Goal: Information Seeking & Learning: Learn about a topic

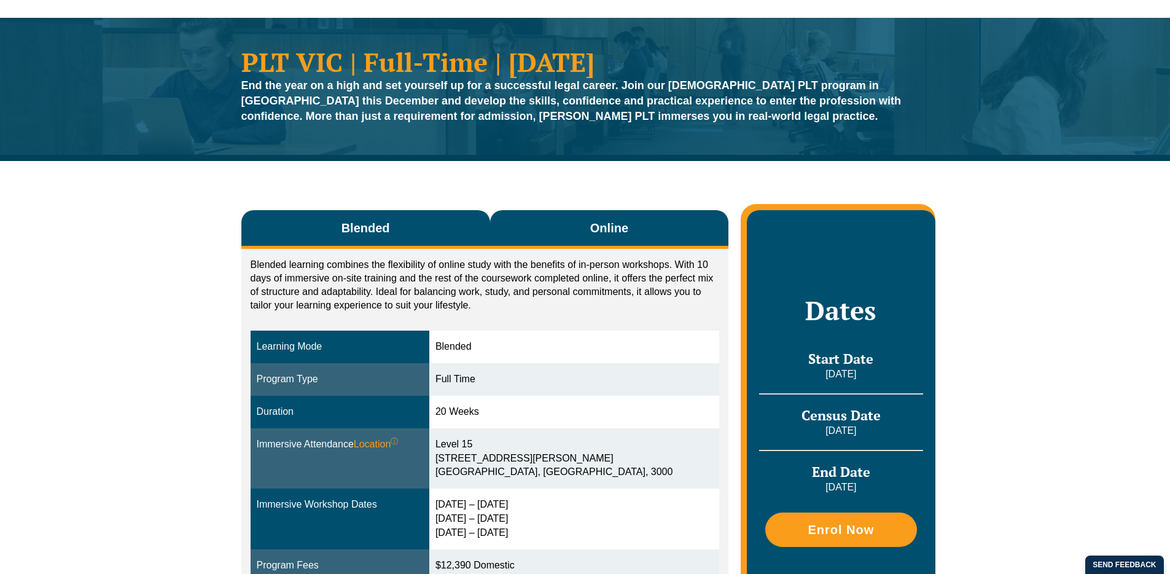
click at [590, 213] on button "Online" at bounding box center [609, 229] width 239 height 39
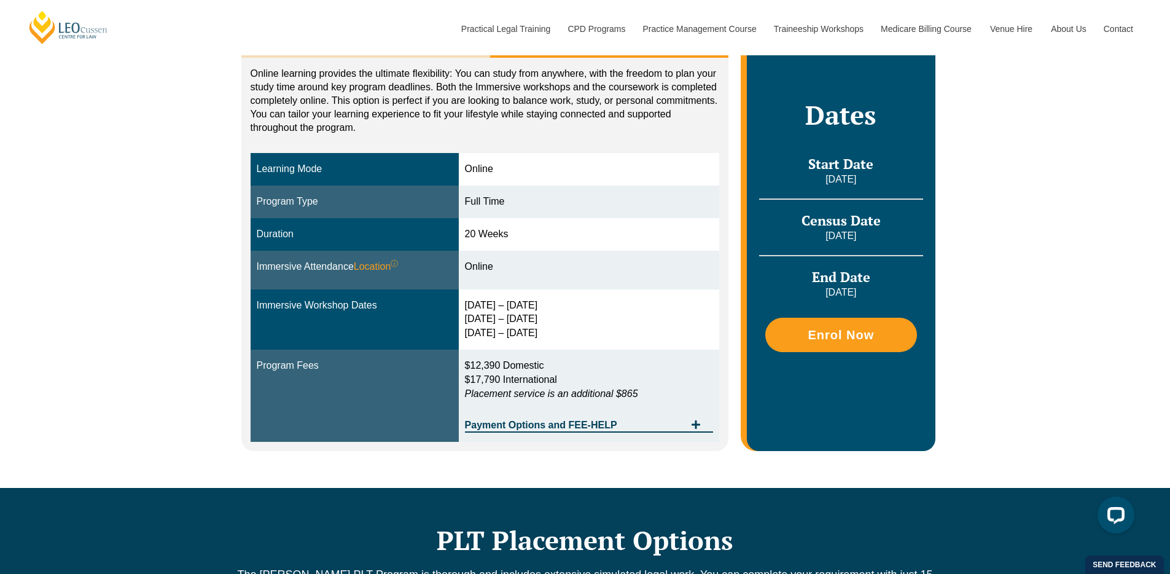
drag, startPoint x: 509, startPoint y: 235, endPoint x: 462, endPoint y: 236, distance: 46.7
click at [462, 236] on td "20 Weeks" at bounding box center [589, 234] width 261 height 33
drag, startPoint x: 499, startPoint y: 268, endPoint x: 474, endPoint y: 267, distance: 25.2
click at [474, 267] on div "Online" at bounding box center [589, 267] width 249 height 14
click at [494, 309] on div "[DATE] – [DATE] [DATE] – [DATE] [DATE] – [DATE]" at bounding box center [589, 319] width 249 height 42
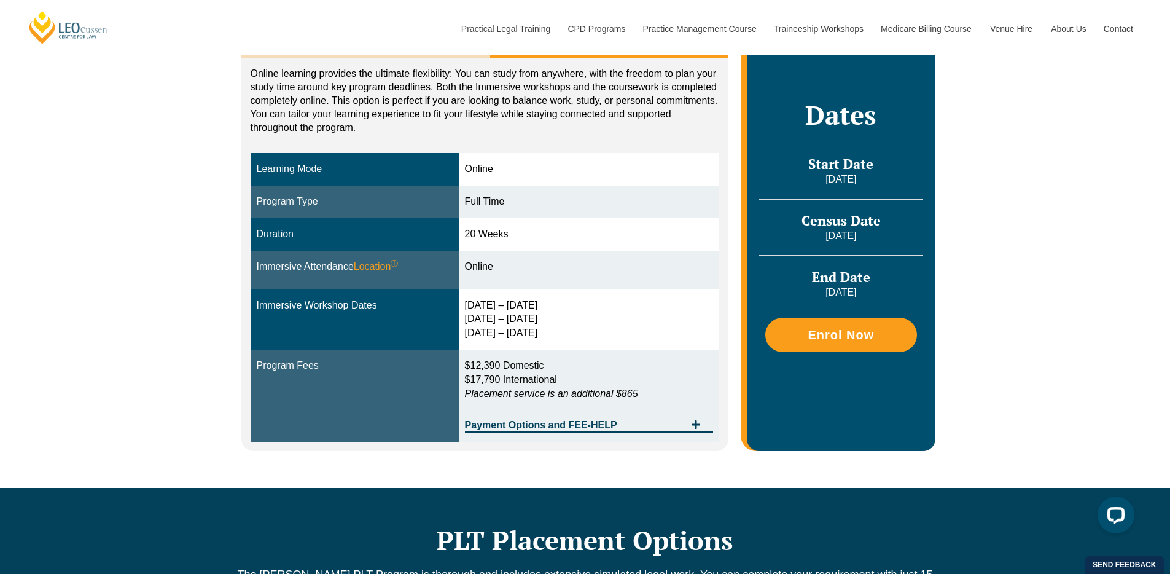
click at [479, 305] on div "[DATE] – [DATE] [DATE] – [DATE] [DATE] – [DATE]" at bounding box center [589, 319] width 249 height 42
click at [496, 326] on div "[DATE] – [DATE] [DATE] – [DATE] [DATE] – [DATE]" at bounding box center [589, 319] width 249 height 42
click at [509, 348] on td "[DATE] – [DATE] [DATE] – [DATE] [DATE] – [DATE]" at bounding box center [589, 319] width 261 height 61
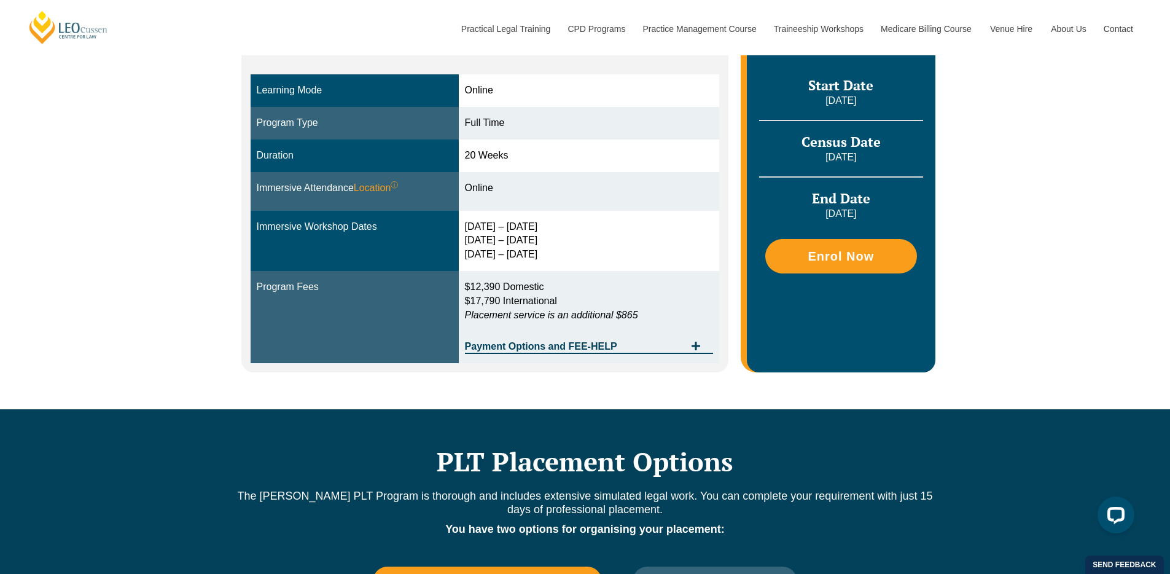
scroll to position [341, 0]
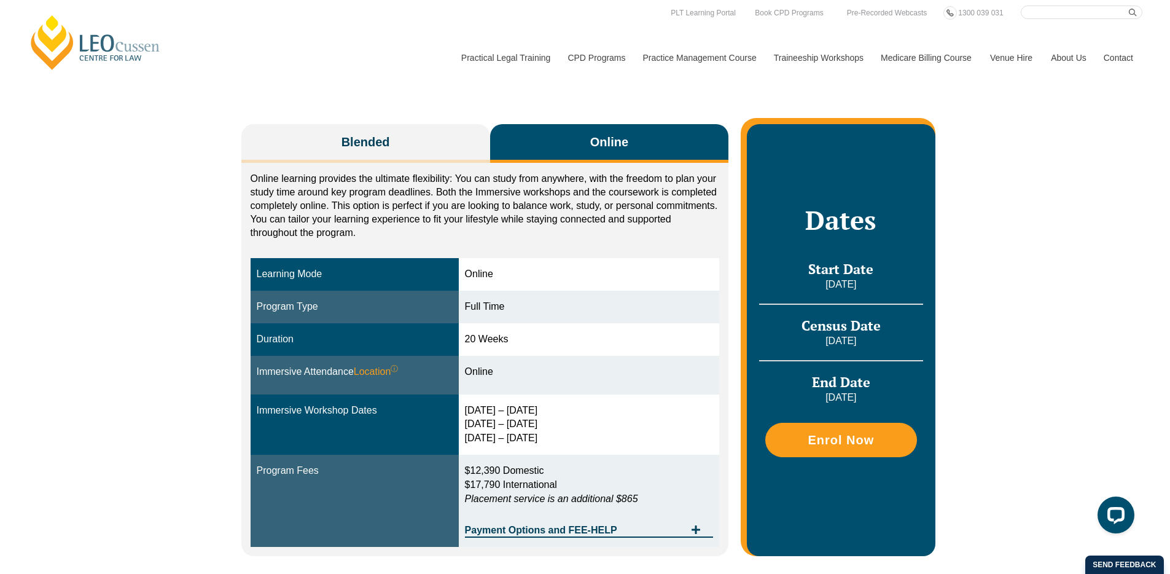
scroll to position [138, 0]
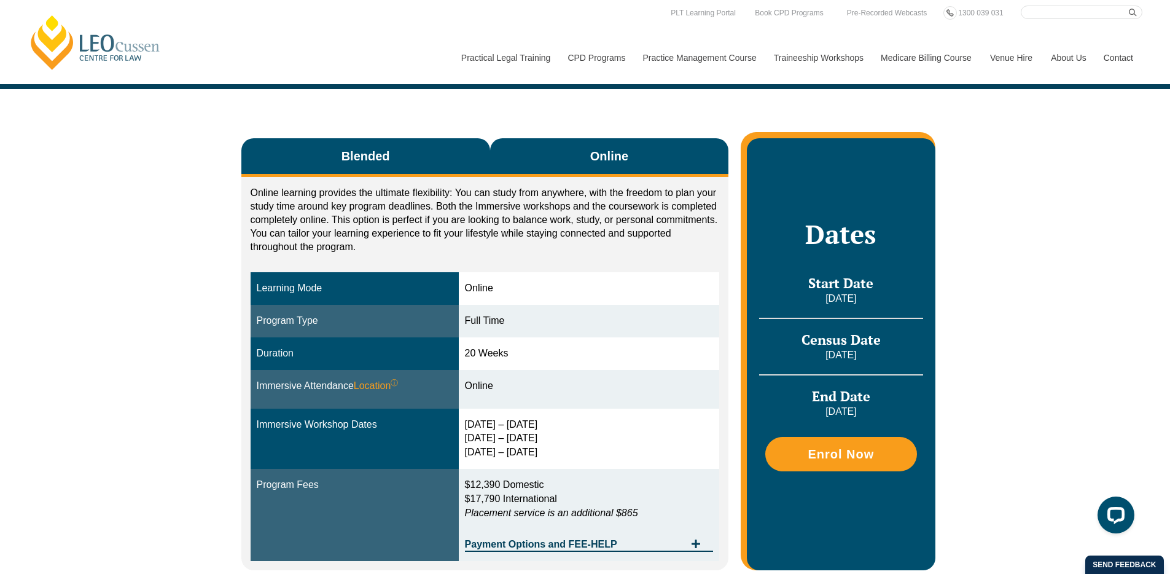
click at [408, 155] on button "Blended" at bounding box center [365, 157] width 249 height 39
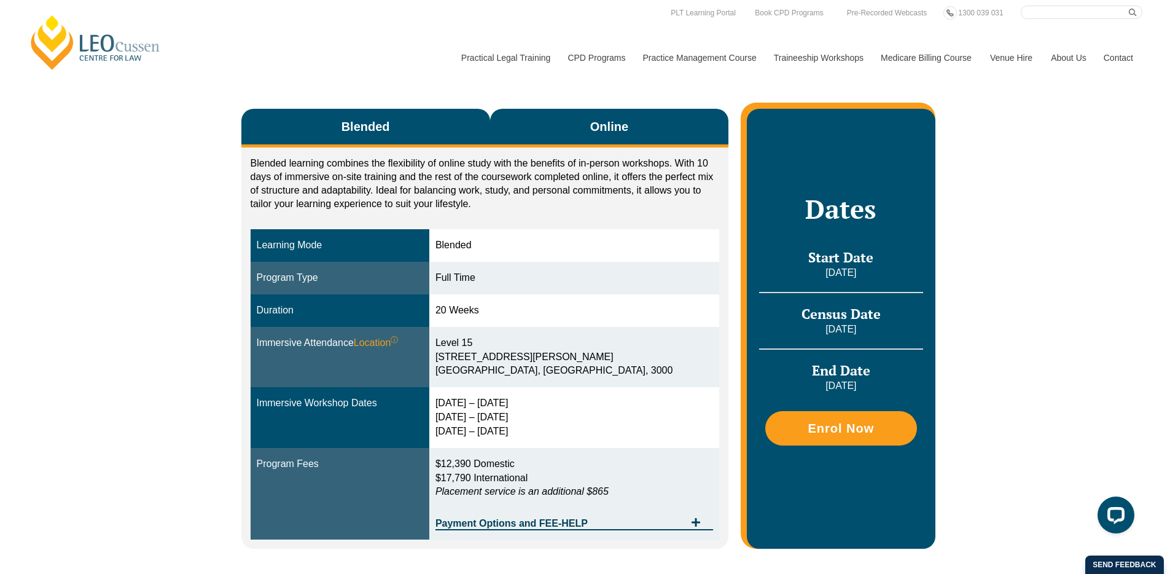
scroll to position [147, 0]
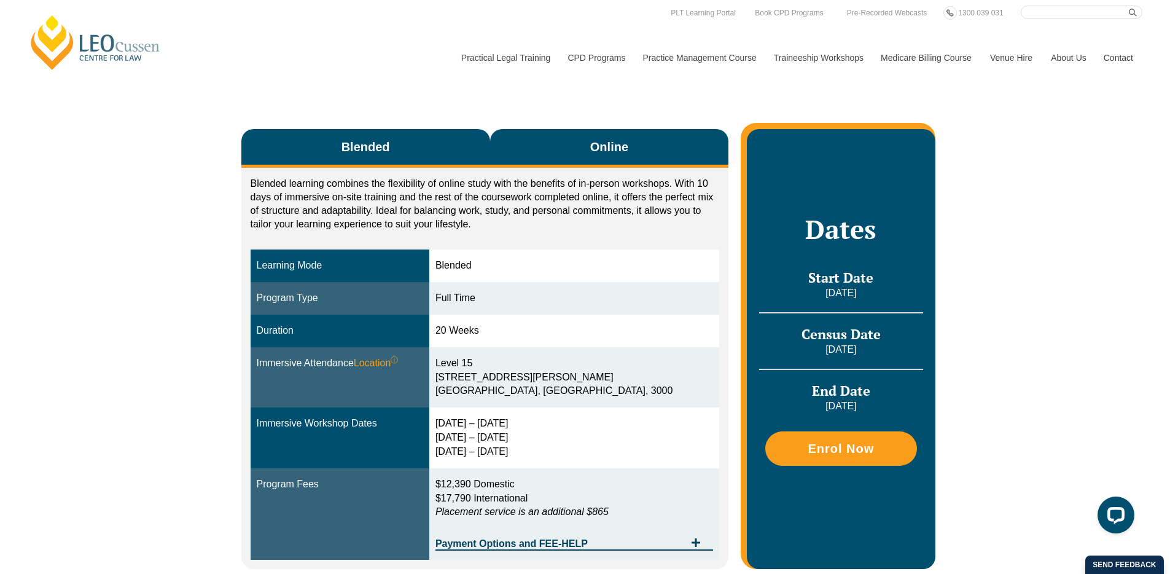
click at [602, 147] on span "Online" at bounding box center [609, 146] width 38 height 17
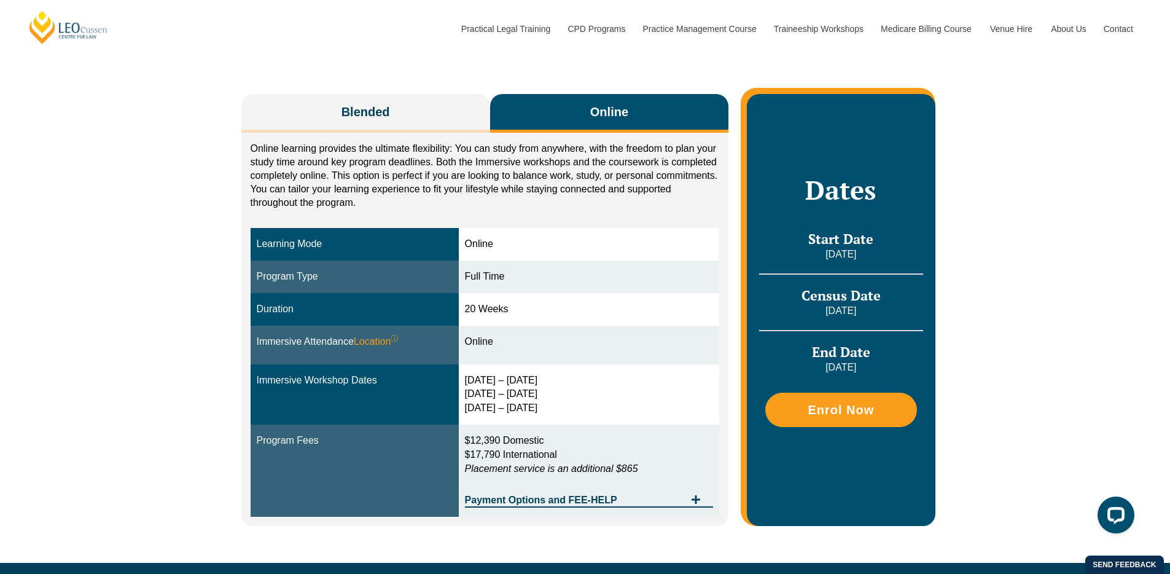
scroll to position [183, 0]
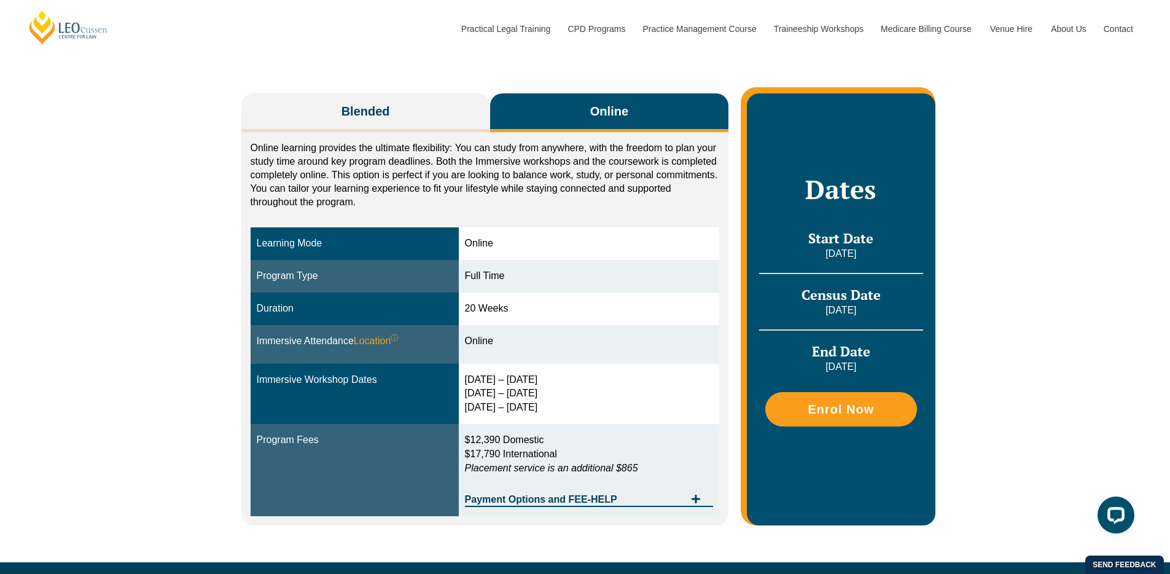
drag, startPoint x: 524, startPoint y: 378, endPoint x: 553, endPoint y: 376, distance: 28.9
click at [553, 376] on div "[DATE] – [DATE] [DATE] – [DATE] [DATE] – [DATE]" at bounding box center [589, 394] width 249 height 42
click at [539, 390] on div "[DATE] – [DATE] [DATE] – [DATE] [DATE] – [DATE]" at bounding box center [589, 394] width 249 height 42
drag, startPoint x: 527, startPoint y: 377, endPoint x: 550, endPoint y: 376, distance: 23.3
click at [550, 376] on div "[DATE] – [DATE] [DATE] – [DATE] [DATE] – [DATE]" at bounding box center [589, 394] width 249 height 42
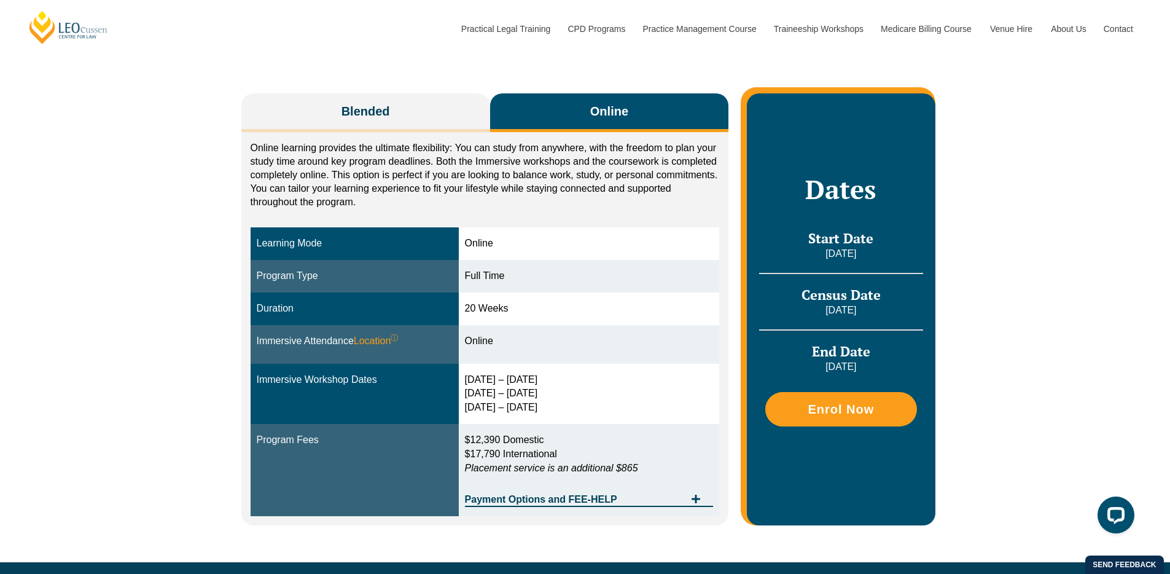
click at [547, 382] on div "[DATE] – [DATE] [DATE] – [DATE] [DATE] – [DATE]" at bounding box center [589, 394] width 249 height 42
